Goal: Task Accomplishment & Management: Manage account settings

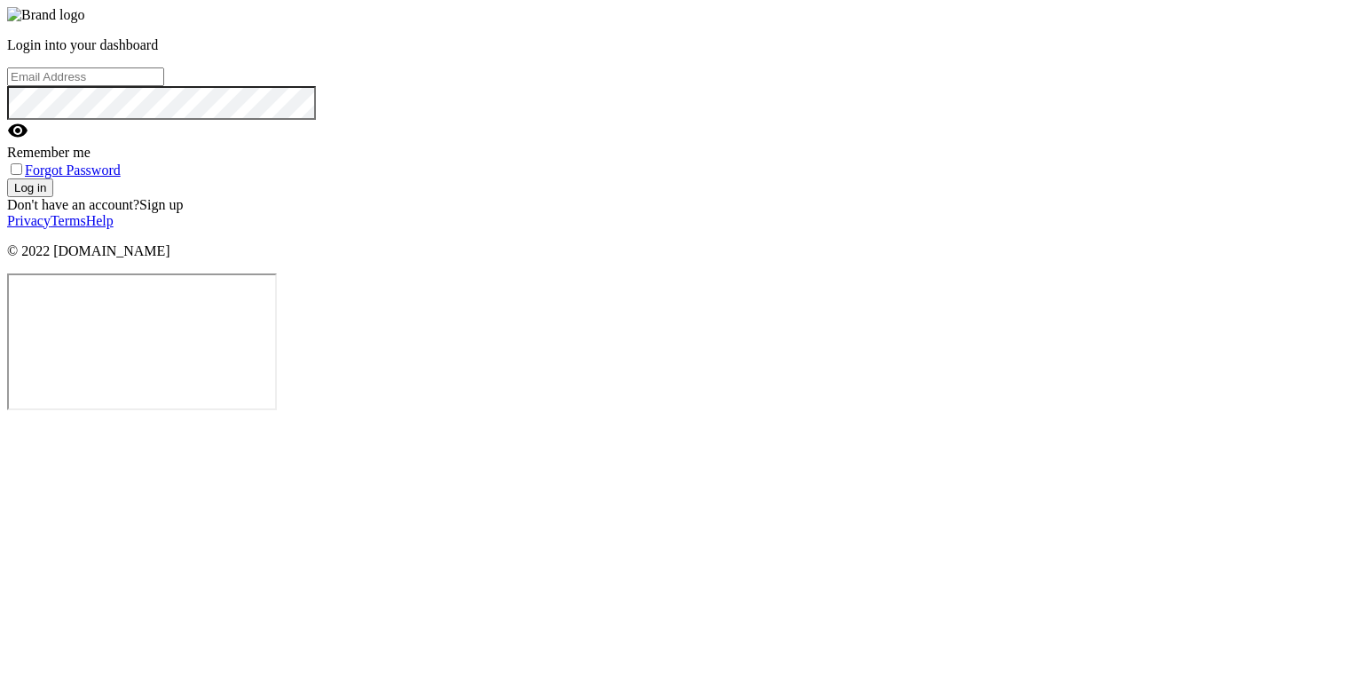
type input "[EMAIL_ADDRESS][DOMAIN_NAME]"
click at [53, 197] on button "Log in" at bounding box center [30, 187] width 46 height 19
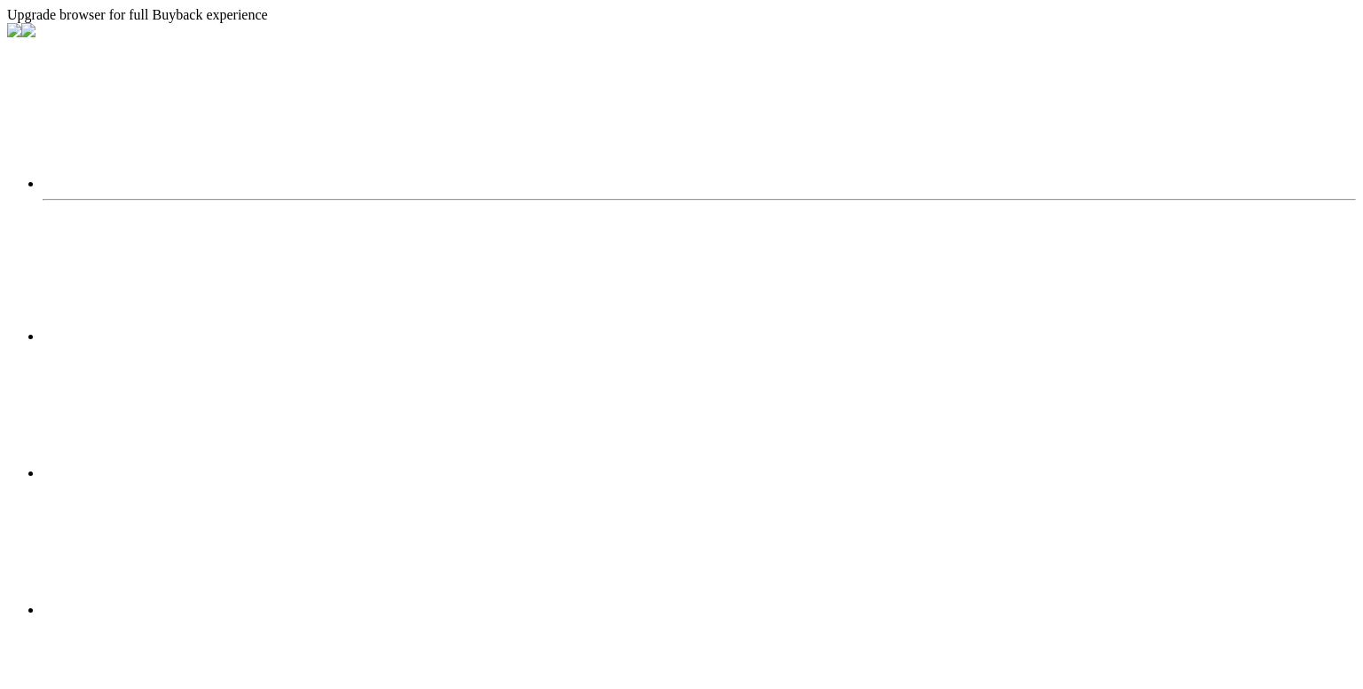
select select "2025"
